Goal: Task Accomplishment & Management: Complete application form

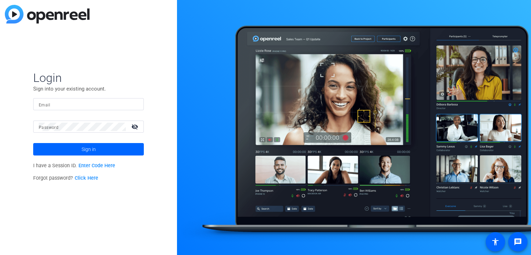
scroll to position [1552, 0]
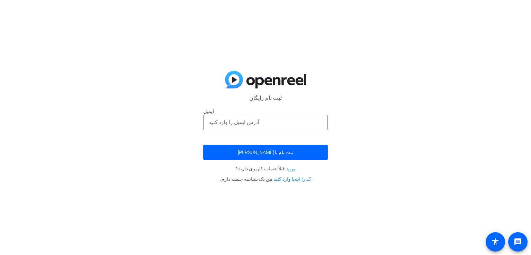
scroll to position [1497, 0]
click at [266, 118] on div at bounding box center [265, 123] width 113 height 16
click at [262, 122] on input "email" at bounding box center [265, 122] width 113 height 8
type input "maryrahmati120@gmail.com"
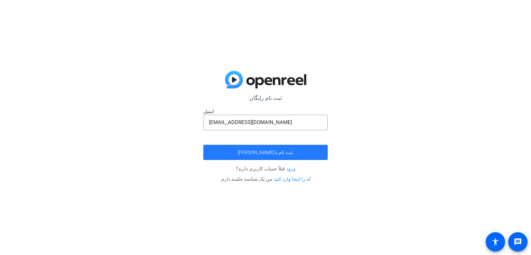
click at [265, 153] on font "ثبت نام با [PERSON_NAME]" at bounding box center [265, 153] width 55 height 6
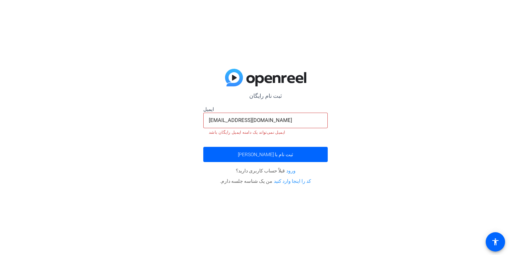
click at [288, 172] on font "ورود" at bounding box center [290, 171] width 9 height 6
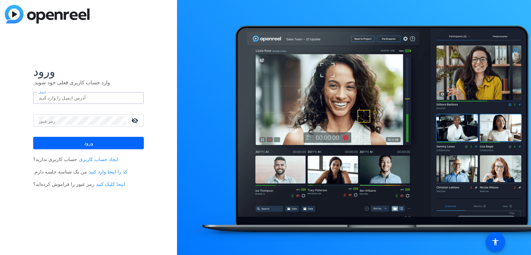
click at [88, 97] on input "ایمیل" at bounding box center [89, 98] width 100 height 8
type input "maryrahmati120@gmail.com"
click at [84, 159] on font "ایجاد حساب کاربری" at bounding box center [98, 160] width 39 height 6
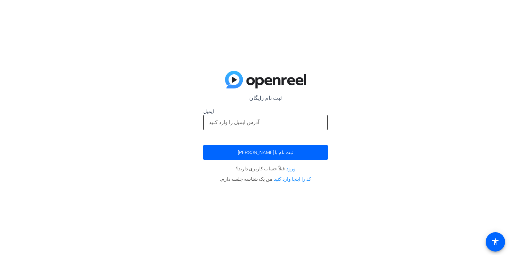
click at [244, 121] on input "email" at bounding box center [265, 122] width 113 height 8
type input "maryrahmati120@gmail.com"
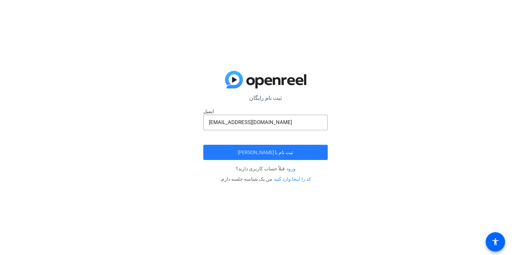
click at [270, 152] on font "ثبت نام با [PERSON_NAME]" at bounding box center [265, 153] width 55 height 6
